Goal: Check status: Check status

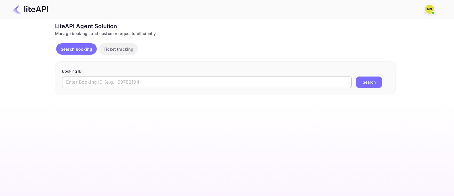
click at [141, 83] on input "text" at bounding box center [207, 81] width 290 height 11
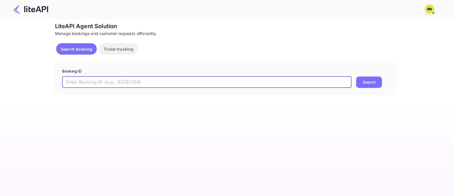
paste input "7361846"
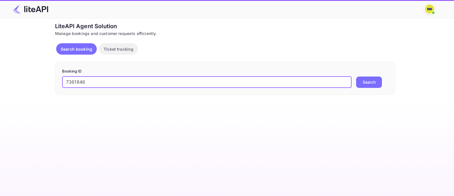
type input "7361846"
click at [371, 81] on button "Search" at bounding box center [369, 81] width 26 height 11
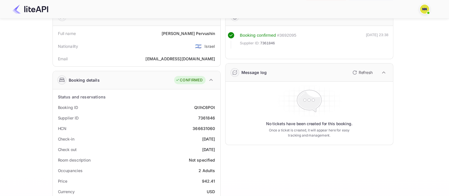
scroll to position [71, 0]
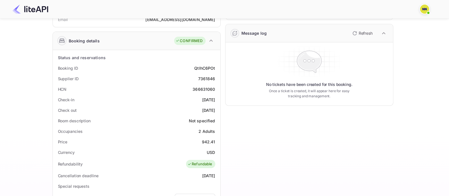
click at [197, 88] on div "366631060" at bounding box center [203, 89] width 22 height 6
copy div "366631060"
